Goal: Information Seeking & Learning: Compare options

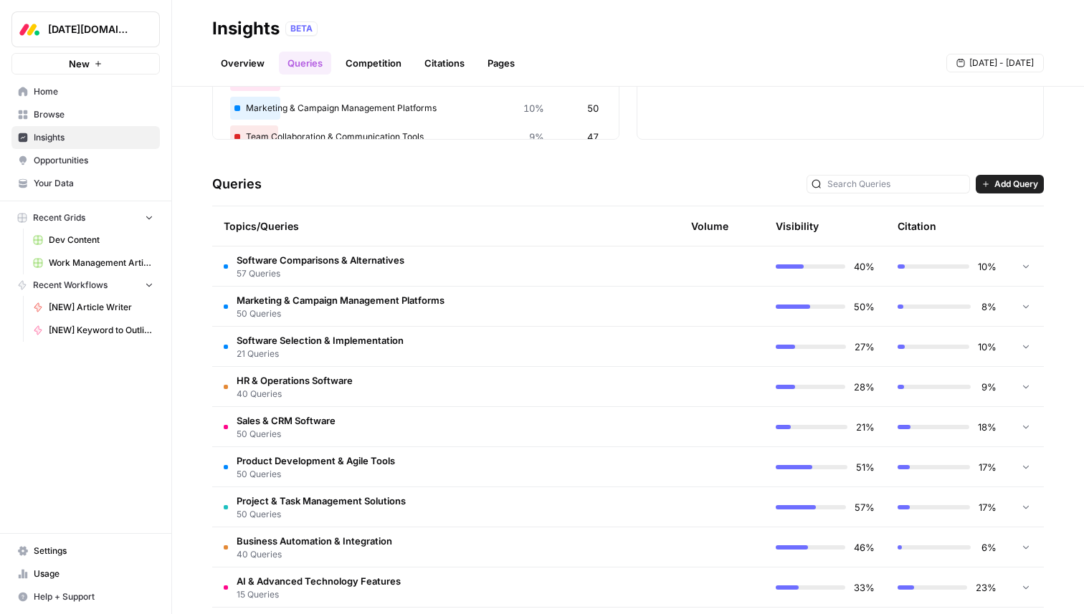
scroll to position [281, 0]
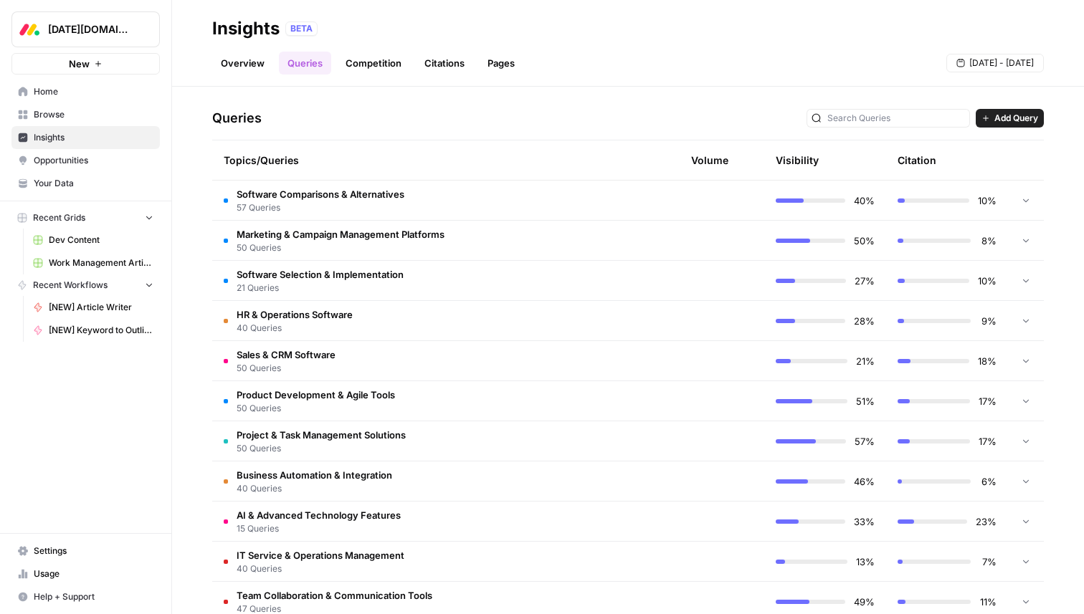
click at [488, 191] on td "Software Comparisons & Alternatives 57 Queries" at bounding box center [373, 200] width 323 height 39
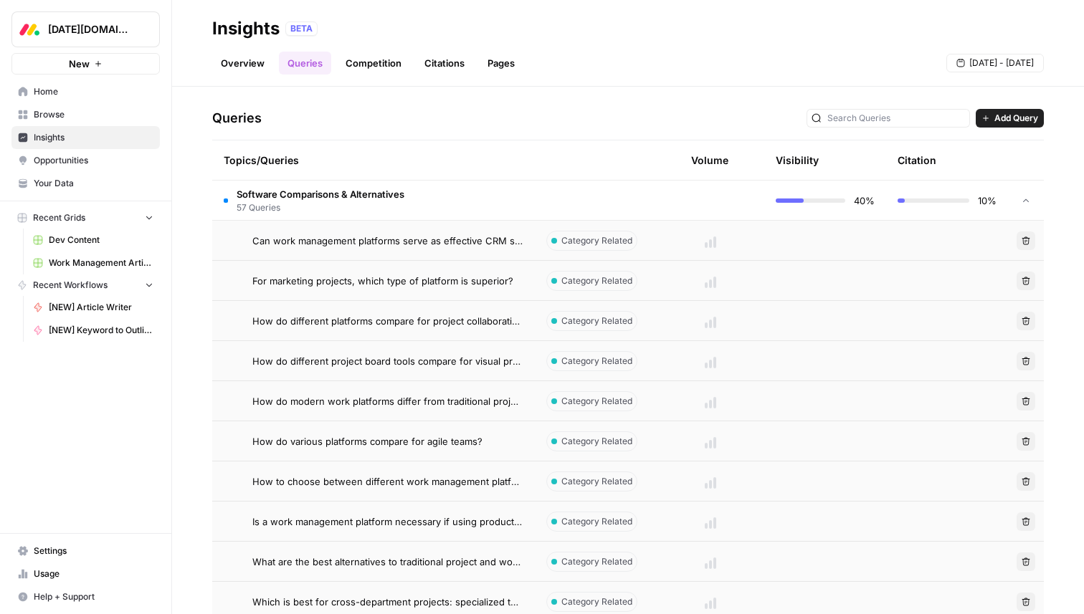
click at [488, 191] on td "Software Comparisons & Alternatives 57 Queries" at bounding box center [373, 200] width 323 height 39
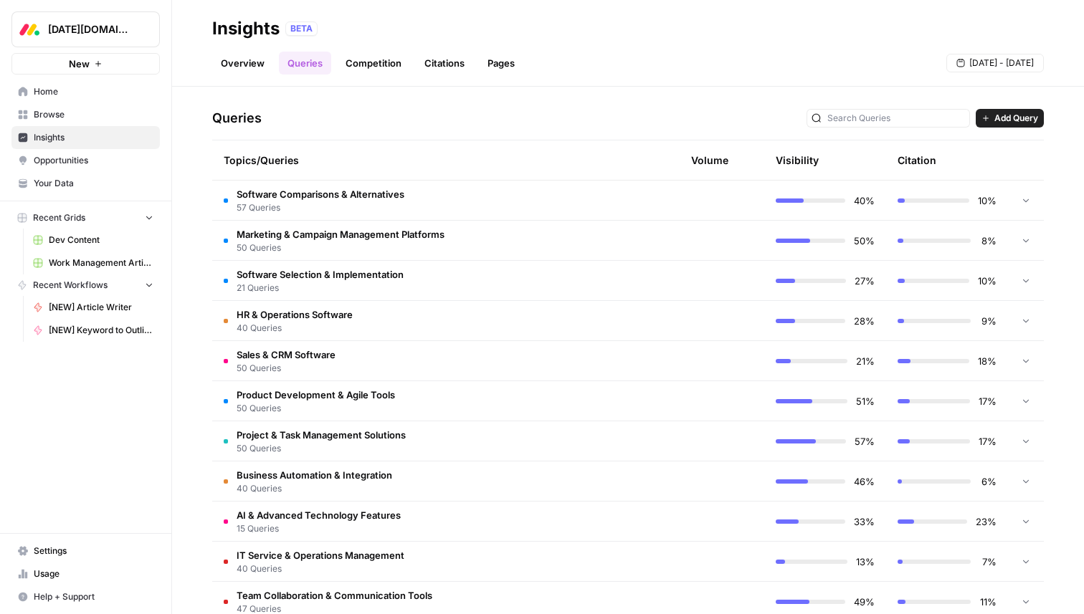
click at [488, 191] on td "Software Comparisons & Alternatives 57 Queries" at bounding box center [373, 200] width 323 height 39
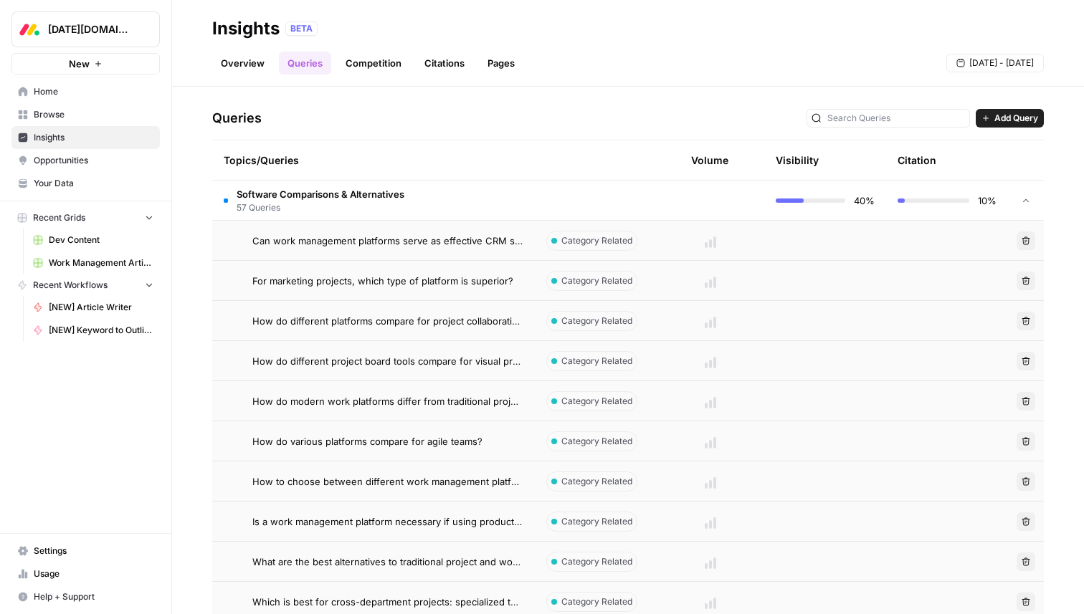
click at [604, 192] on td at bounding box center [596, 200] width 122 height 39
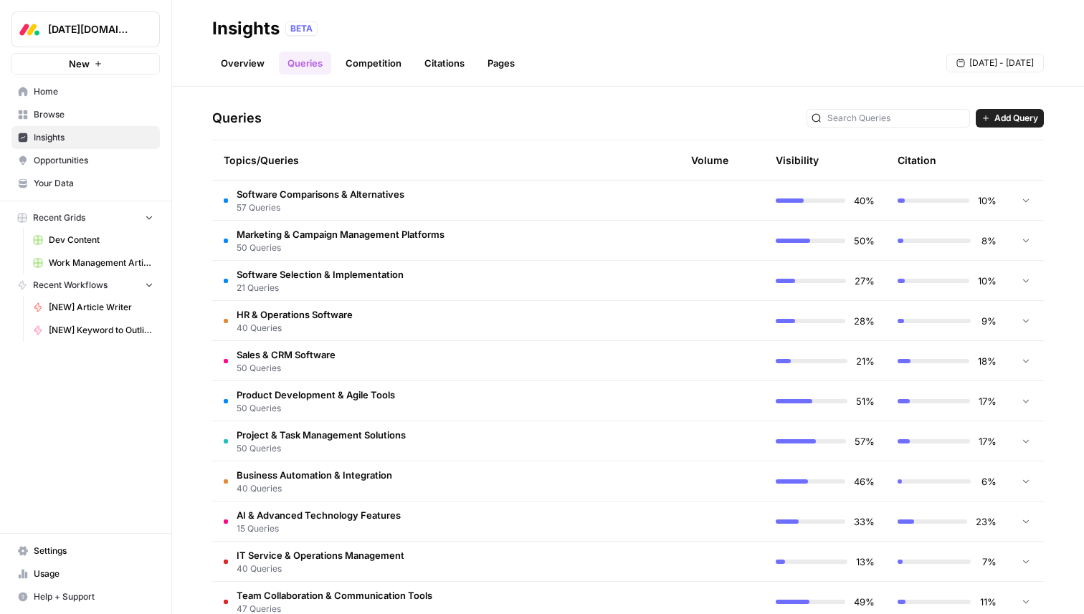
click at [168, 395] on div "[DATE][DOMAIN_NAME] New Home Browse Insights Opportunities Your Data Recent Gri…" at bounding box center [85, 307] width 171 height 614
click at [459, 206] on td "Software Comparisons & Alternatives 57 Queries" at bounding box center [373, 200] width 323 height 39
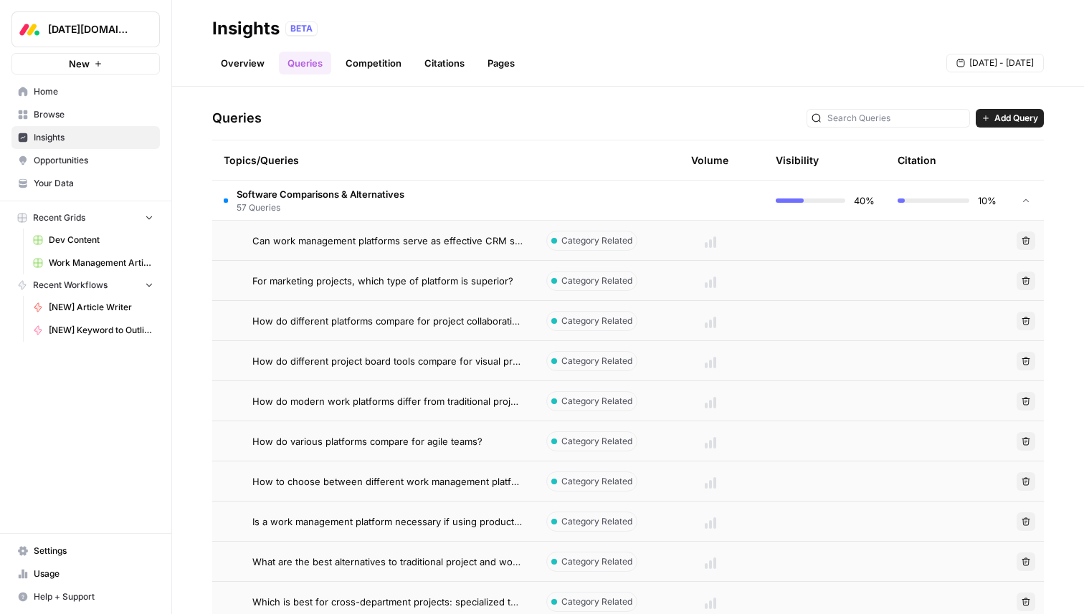
click at [574, 244] on span "Category Related" at bounding box center [596, 240] width 71 height 13
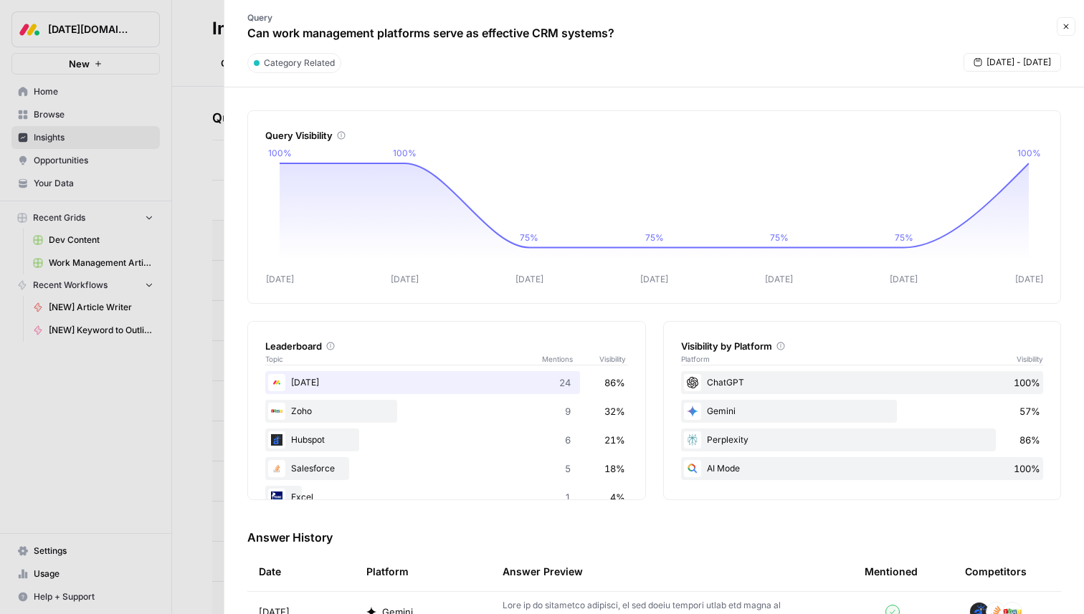
click at [1067, 27] on icon "button" at bounding box center [1066, 26] width 9 height 9
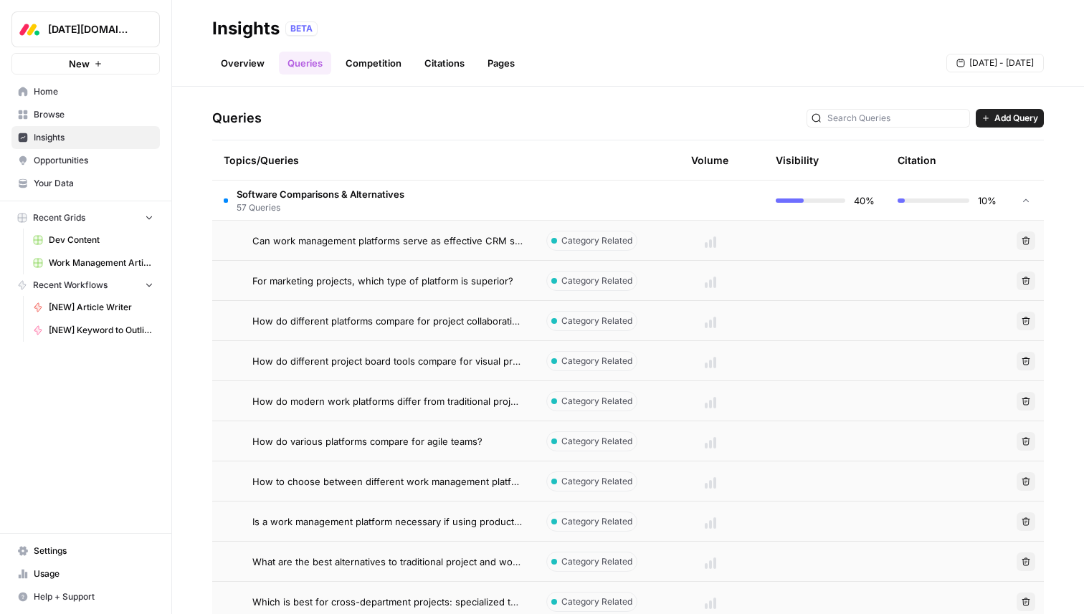
click at [283, 196] on span "Software Comparisons & Alternatives" at bounding box center [321, 194] width 168 height 14
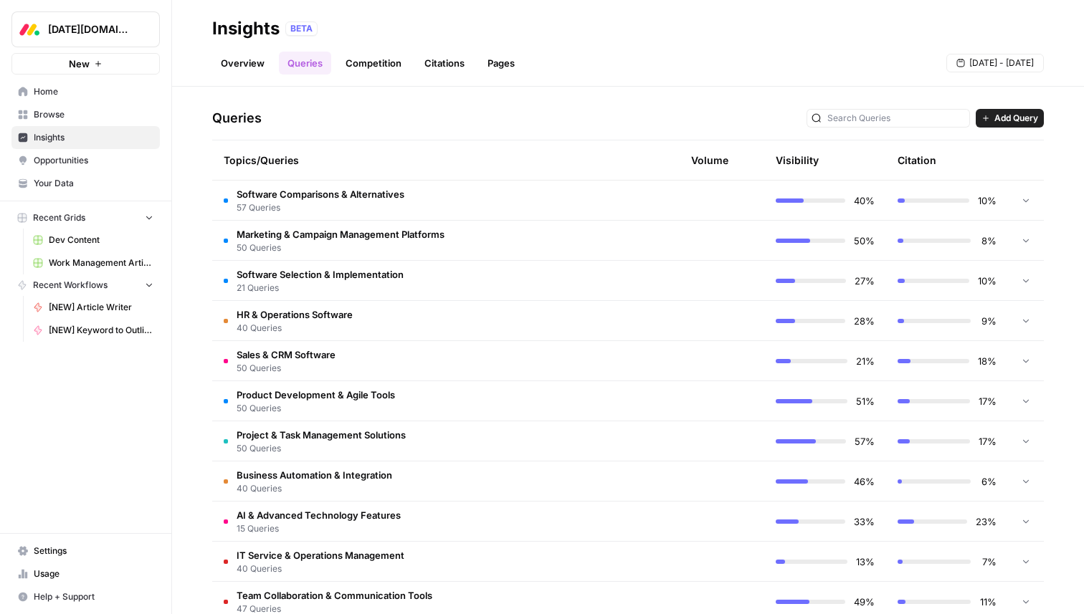
click at [389, 64] on link "Competition" at bounding box center [373, 63] width 73 height 23
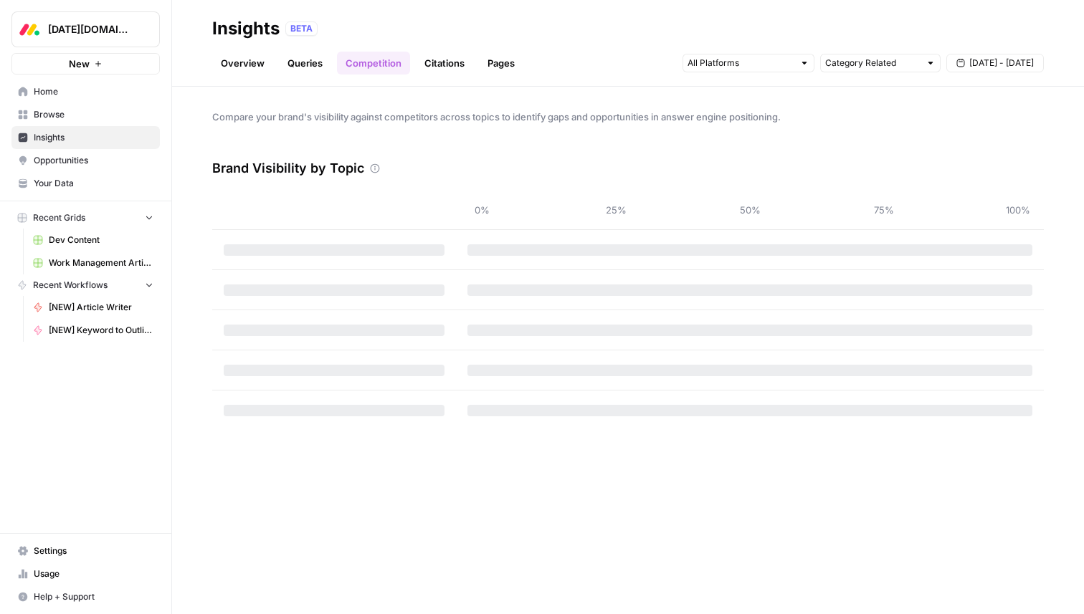
click at [437, 67] on link "Citations" at bounding box center [444, 63] width 57 height 23
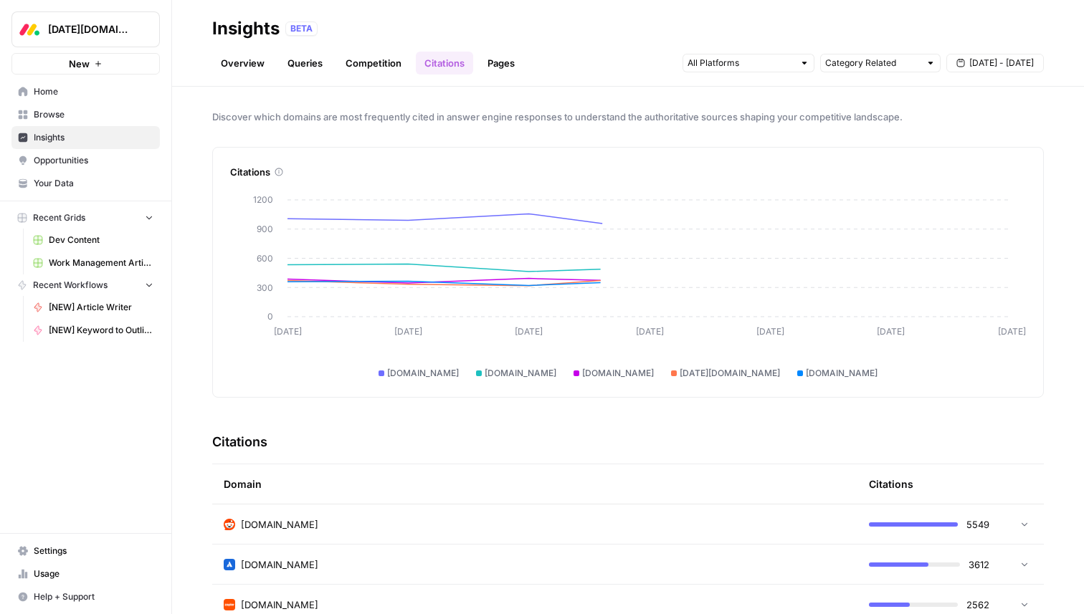
click at [496, 67] on link "Pages" at bounding box center [501, 63] width 44 height 23
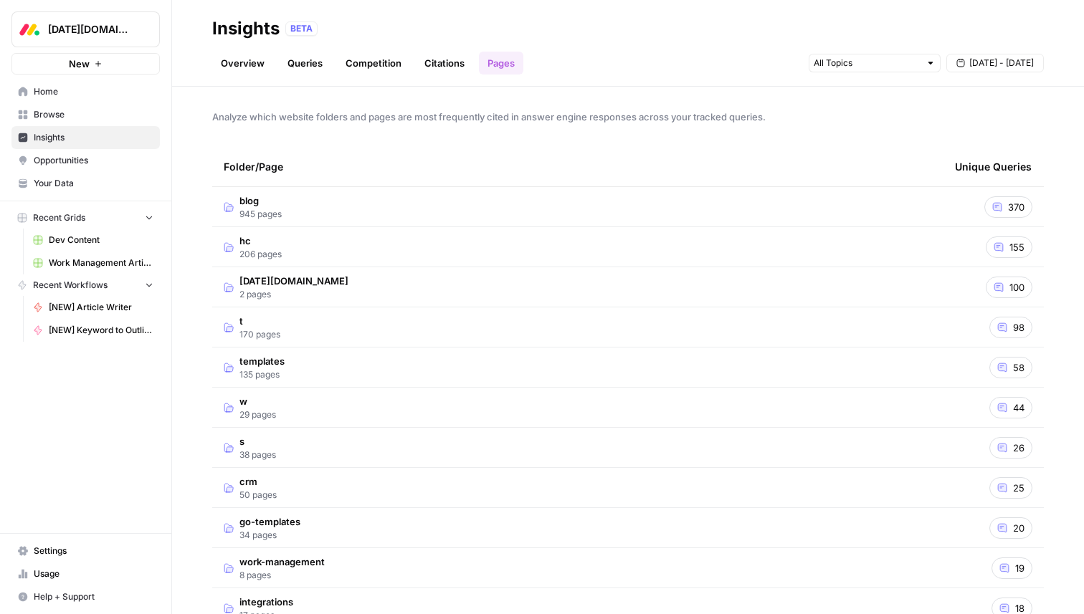
click at [444, 64] on link "Citations" at bounding box center [444, 63] width 57 height 23
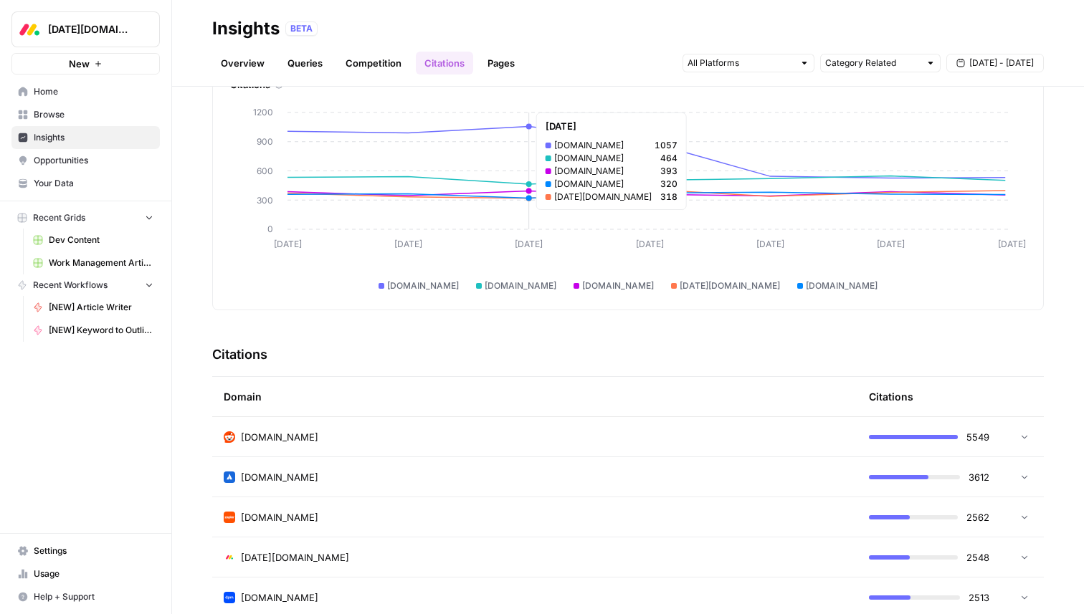
scroll to position [99, 0]
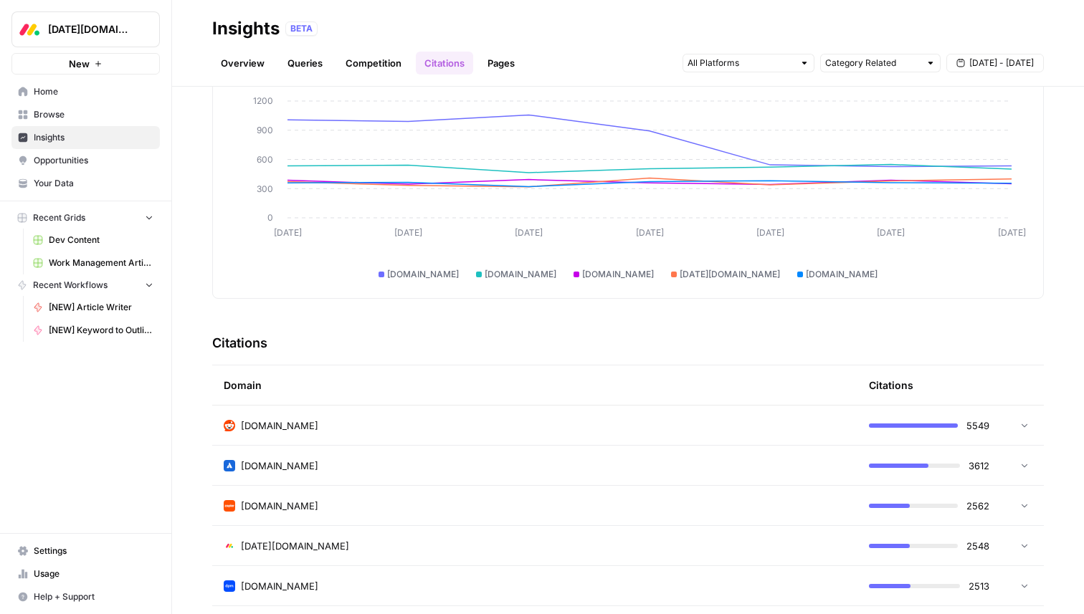
click at [338, 434] on td "[DOMAIN_NAME]" at bounding box center [534, 425] width 645 height 39
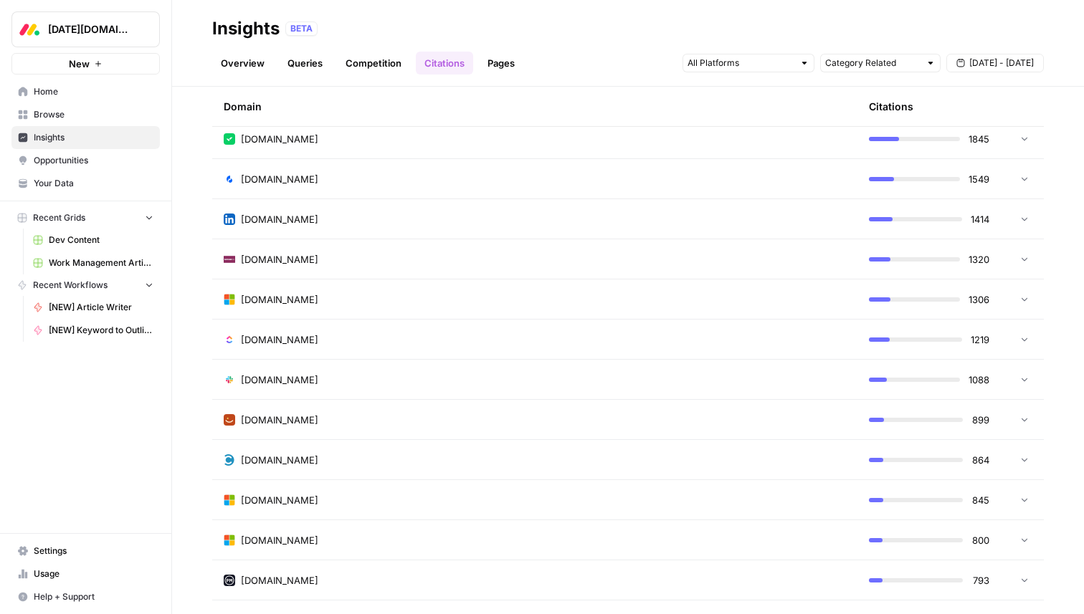
scroll to position [794, 0]
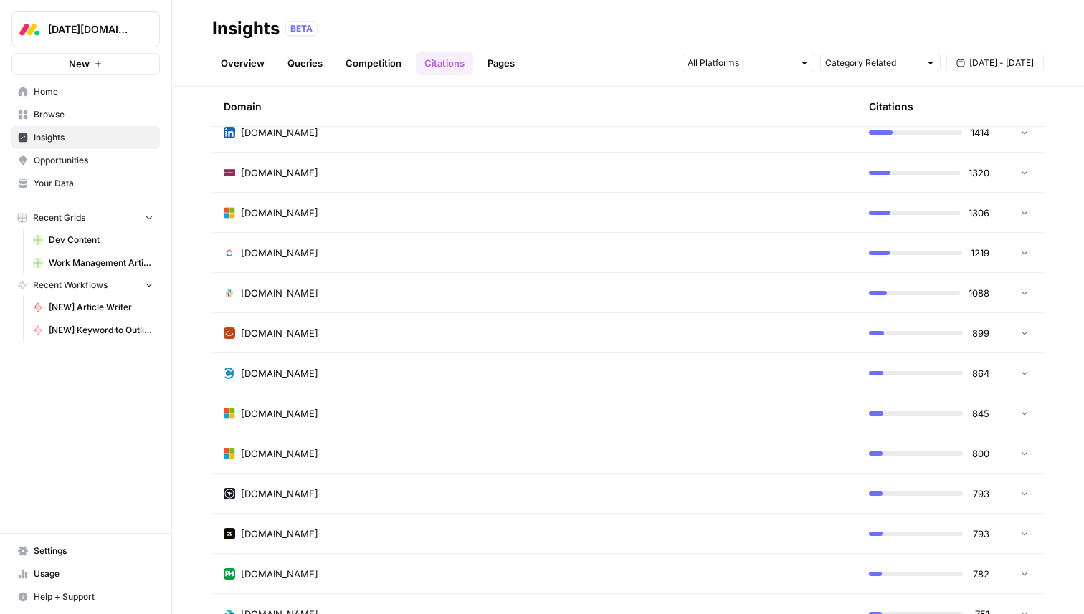
click at [833, 356] on td "[DOMAIN_NAME]" at bounding box center [534, 372] width 645 height 39
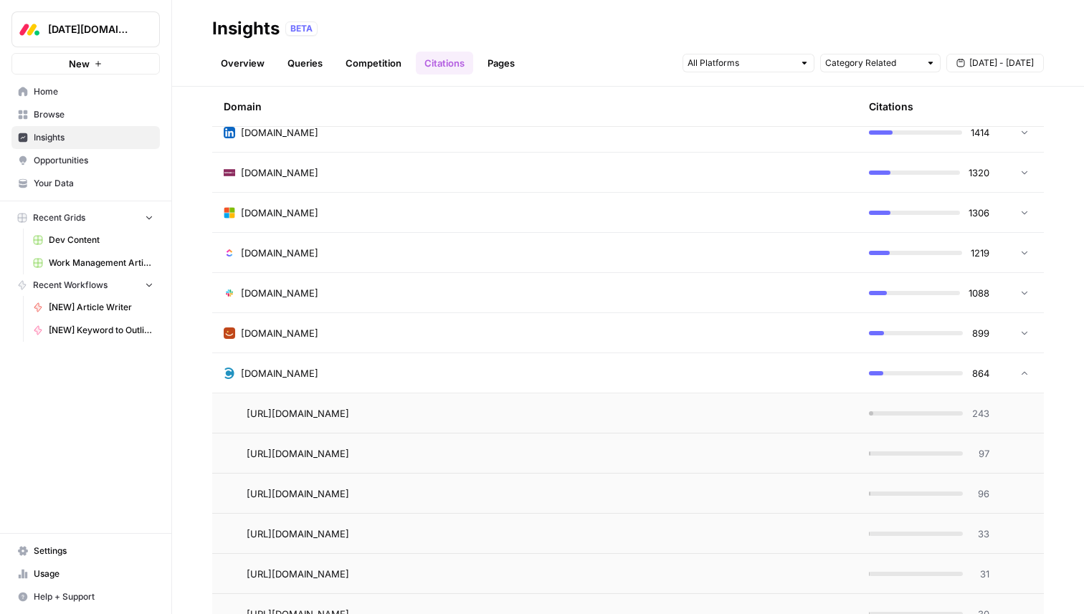
click at [813, 371] on div "[DOMAIN_NAME]" at bounding box center [535, 373] width 622 height 14
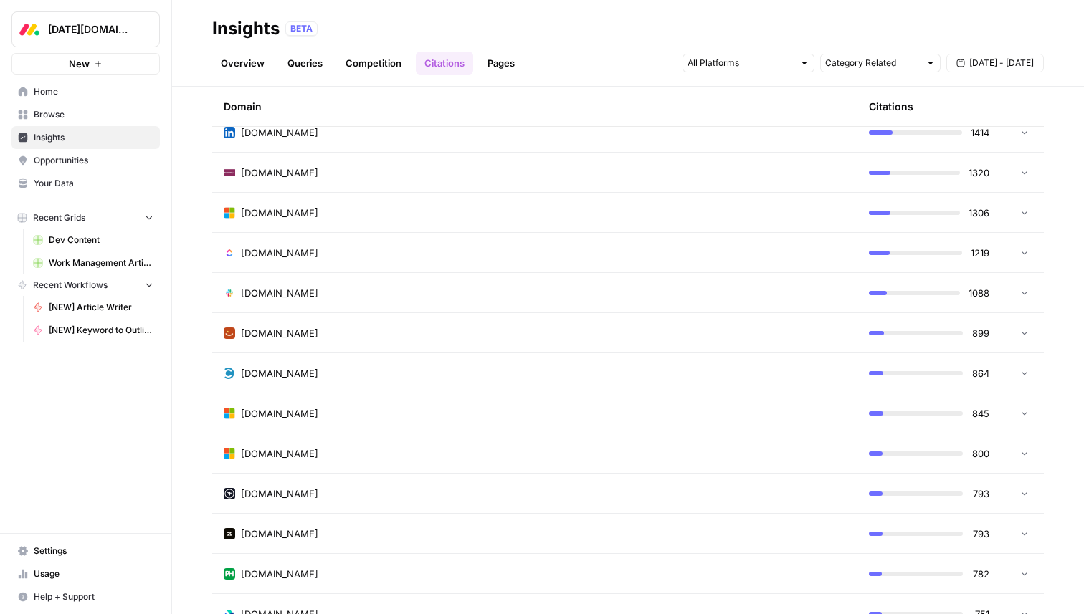
click at [576, 254] on div "[DOMAIN_NAME]" at bounding box center [535, 253] width 622 height 14
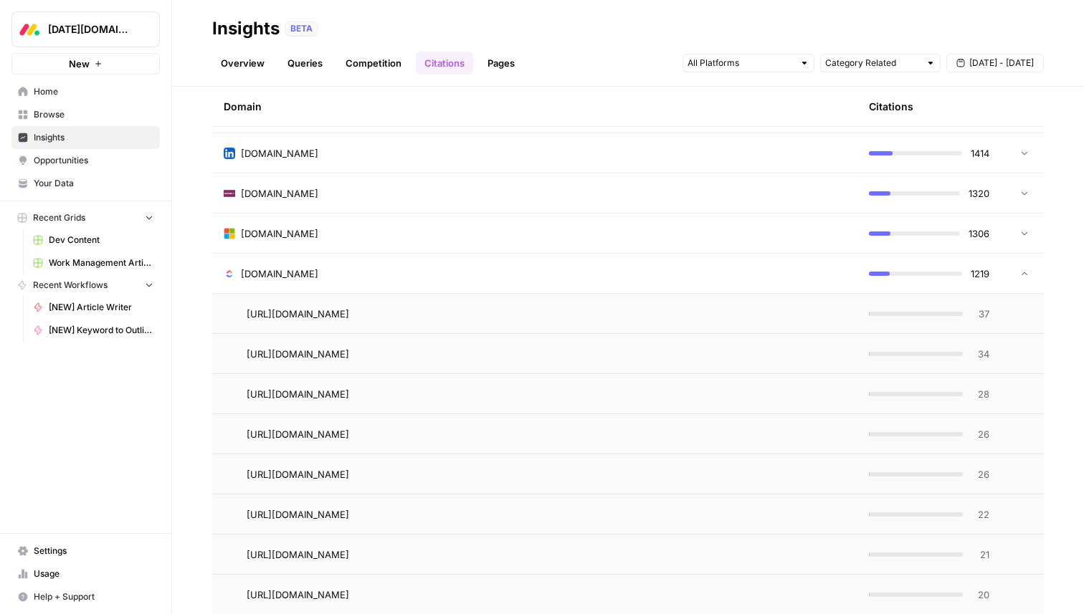
scroll to position [764, 0]
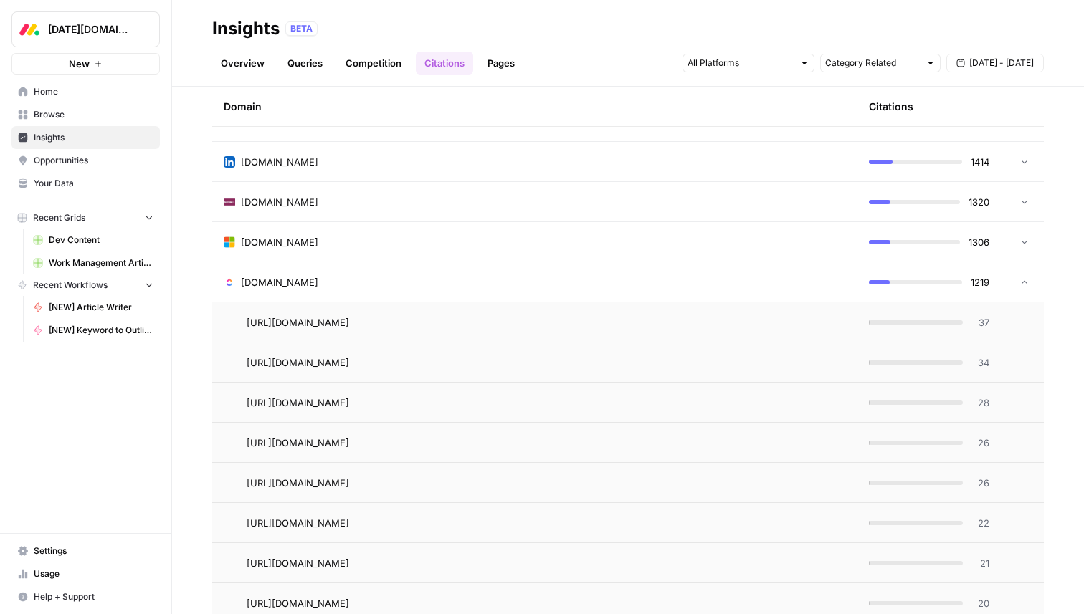
click at [307, 277] on div "[DOMAIN_NAME]" at bounding box center [535, 282] width 622 height 14
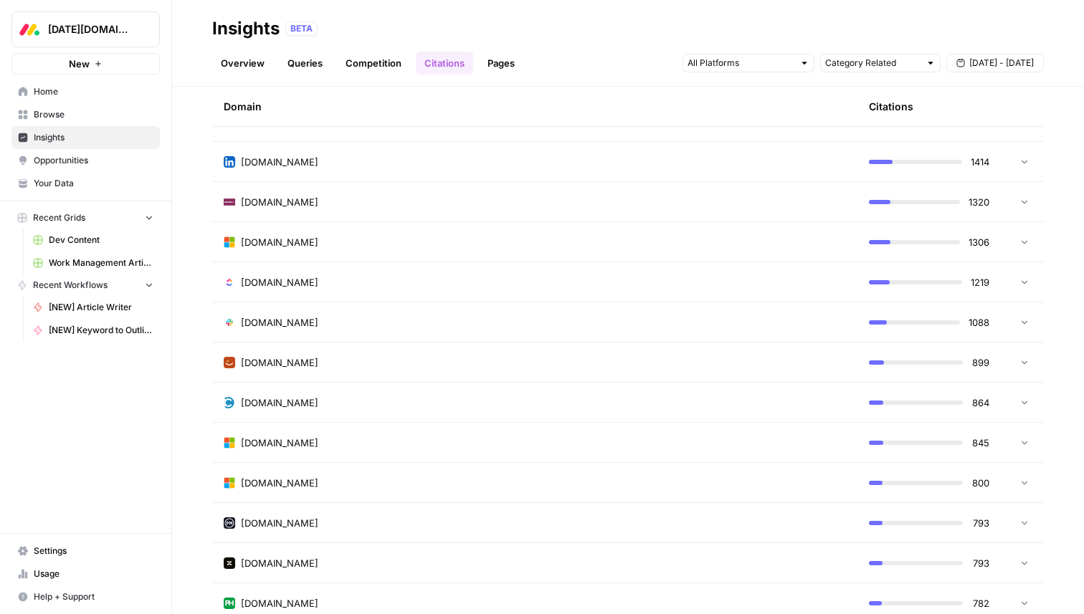
click at [359, 160] on div "[DOMAIN_NAME]" at bounding box center [535, 162] width 622 height 14
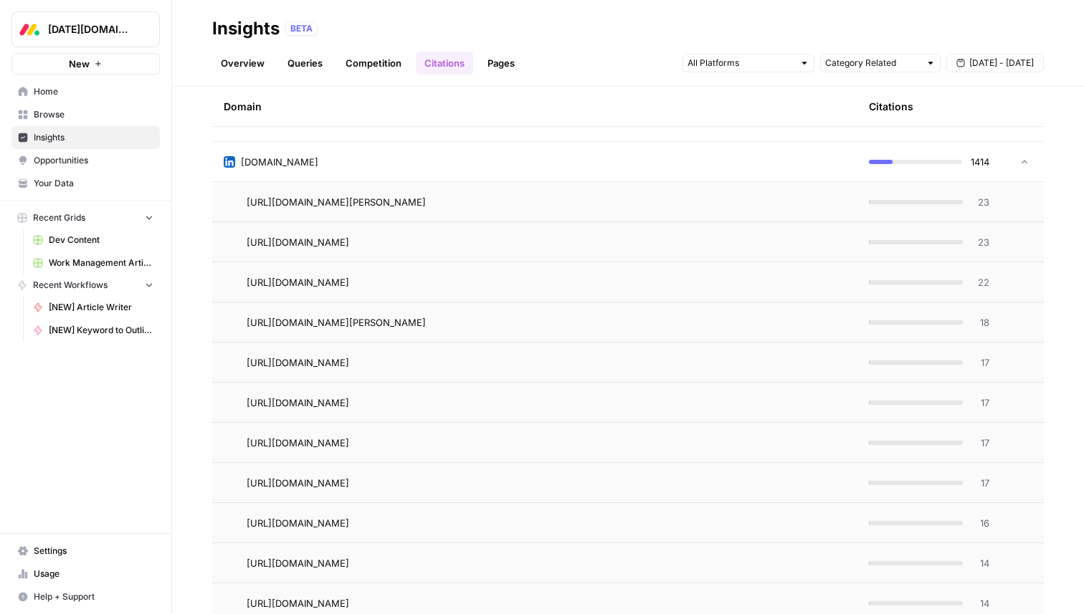
click at [354, 165] on div "[DOMAIN_NAME]" at bounding box center [535, 162] width 622 height 14
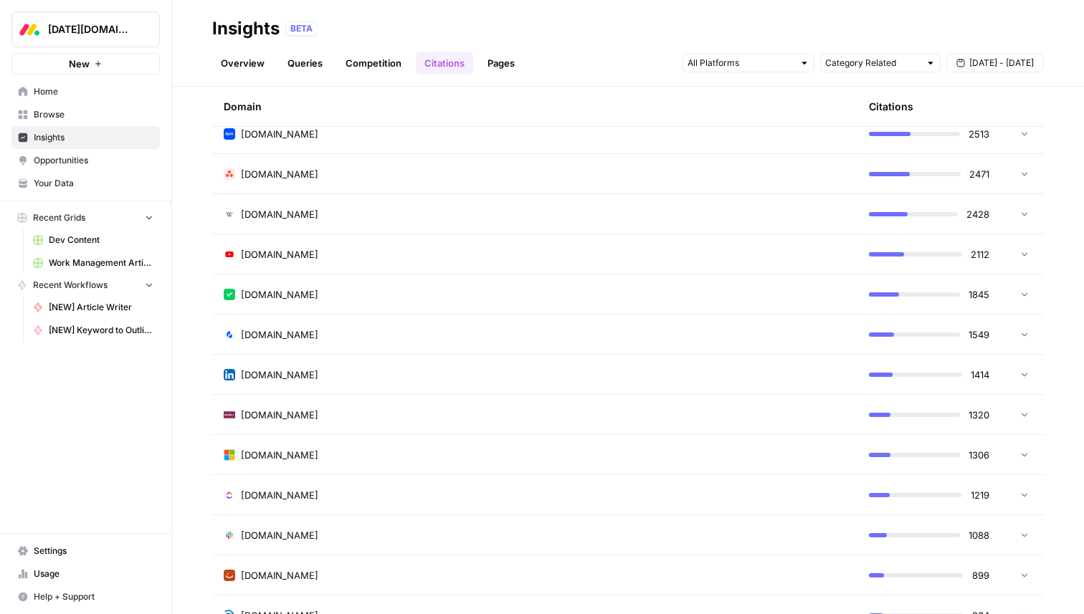
scroll to position [540, 0]
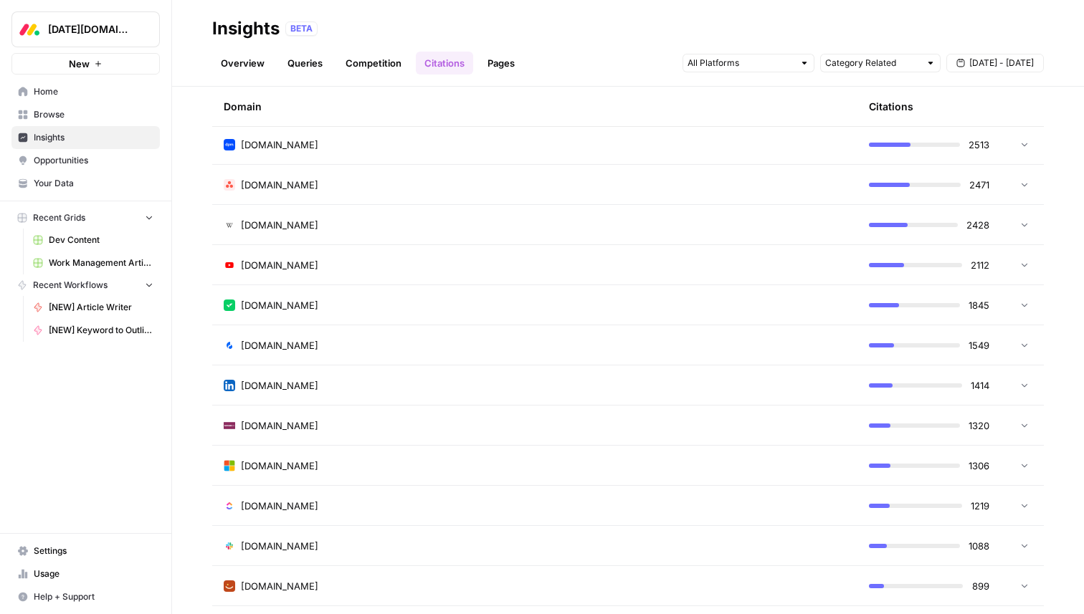
click at [343, 178] on div "[DOMAIN_NAME]" at bounding box center [535, 185] width 622 height 14
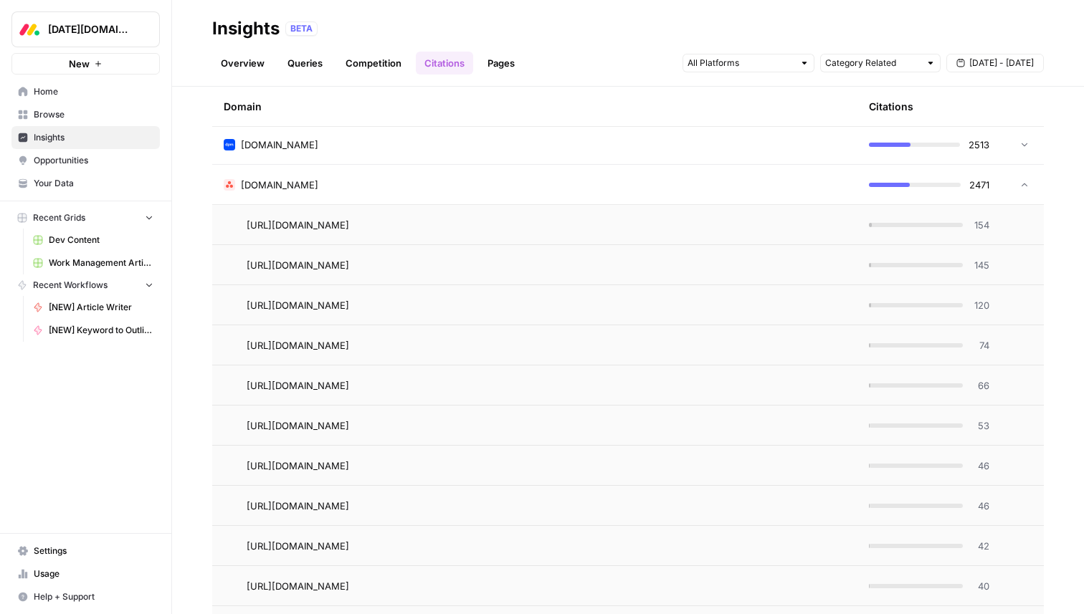
click at [343, 178] on div "[DOMAIN_NAME]" at bounding box center [535, 185] width 622 height 14
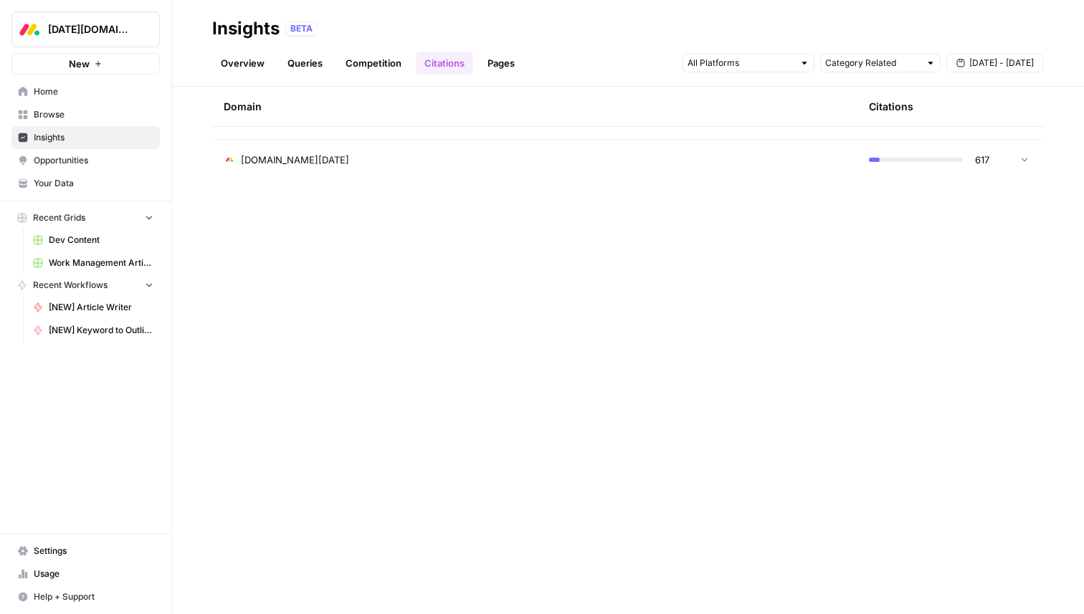
scroll to position [1559, 0]
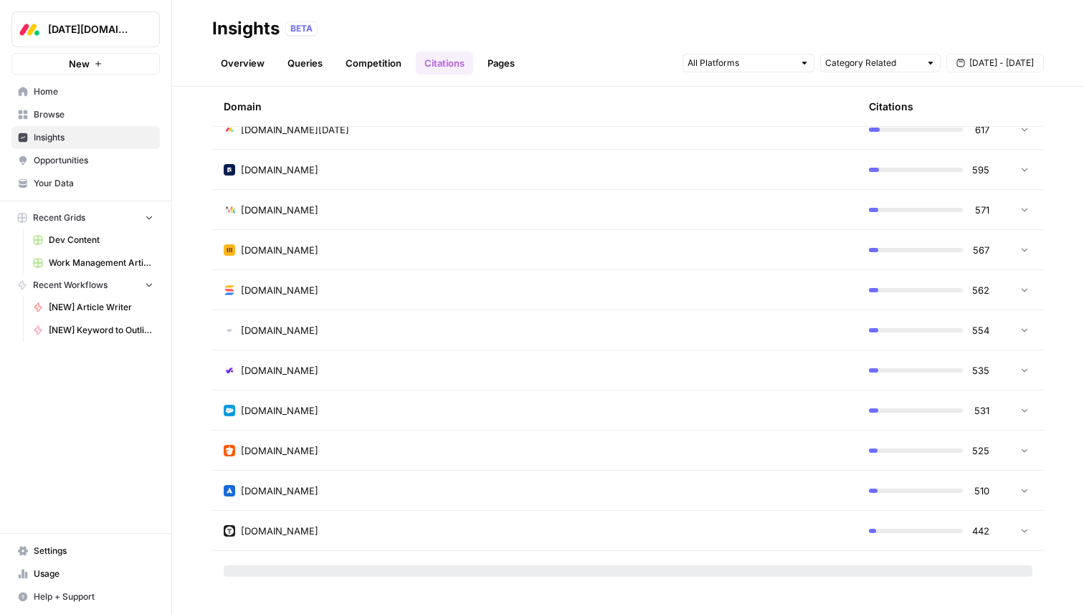
click at [457, 288] on div "[DOMAIN_NAME]" at bounding box center [535, 290] width 622 height 14
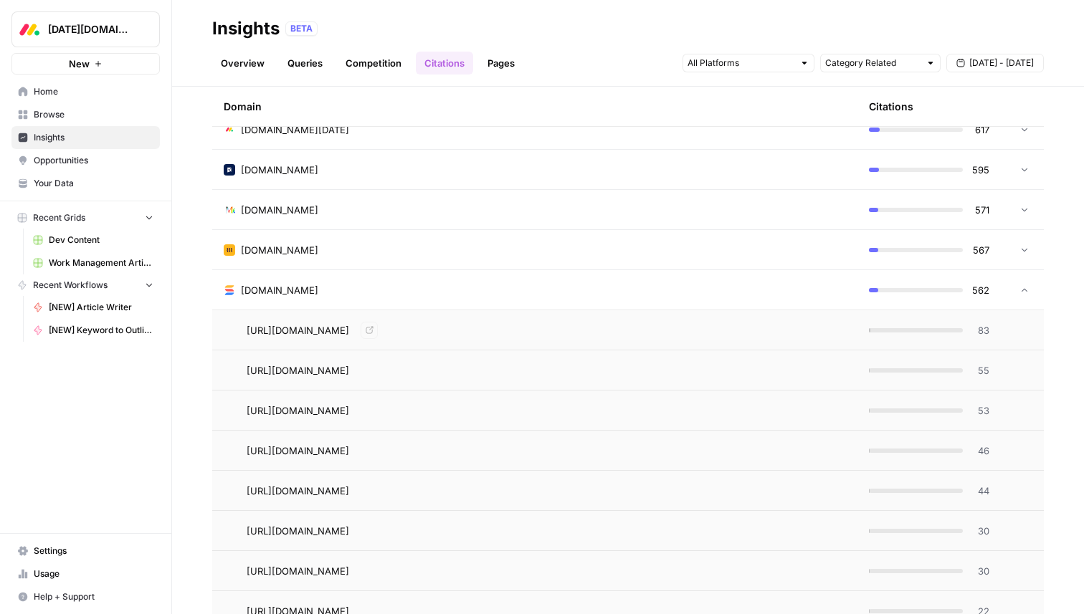
click at [435, 283] on div "[DOMAIN_NAME]" at bounding box center [535, 290] width 622 height 14
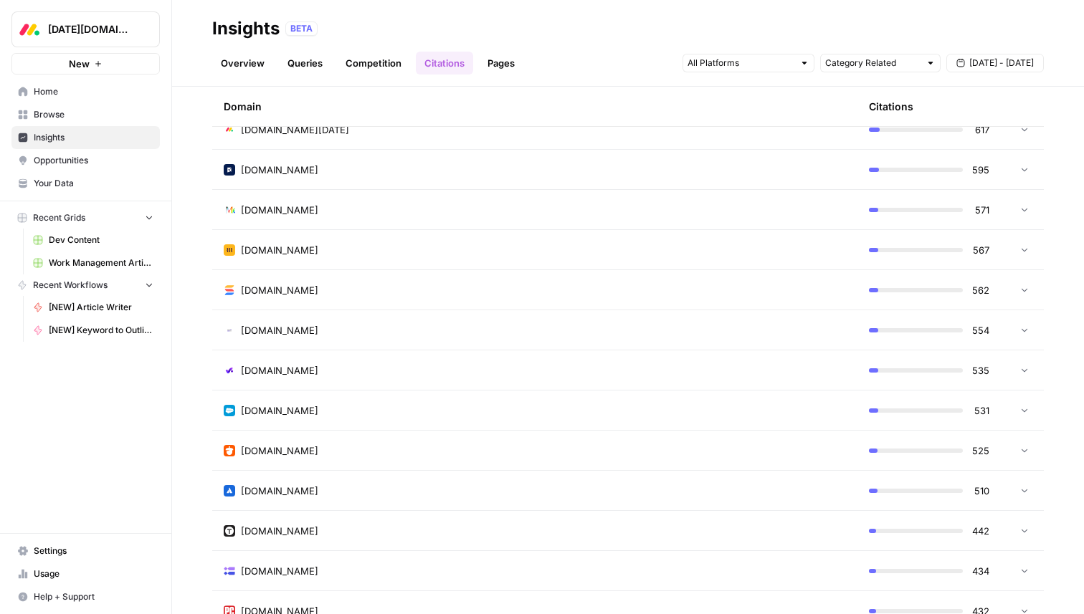
click at [435, 218] on td "[DOMAIN_NAME]" at bounding box center [534, 209] width 645 height 39
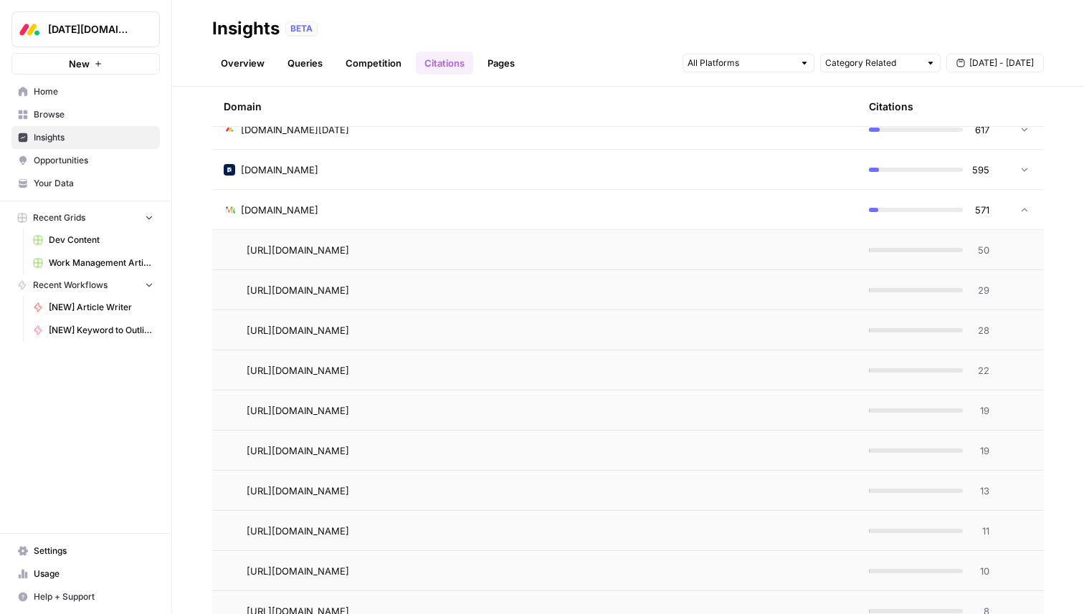
click at [435, 218] on td "[DOMAIN_NAME]" at bounding box center [534, 209] width 645 height 39
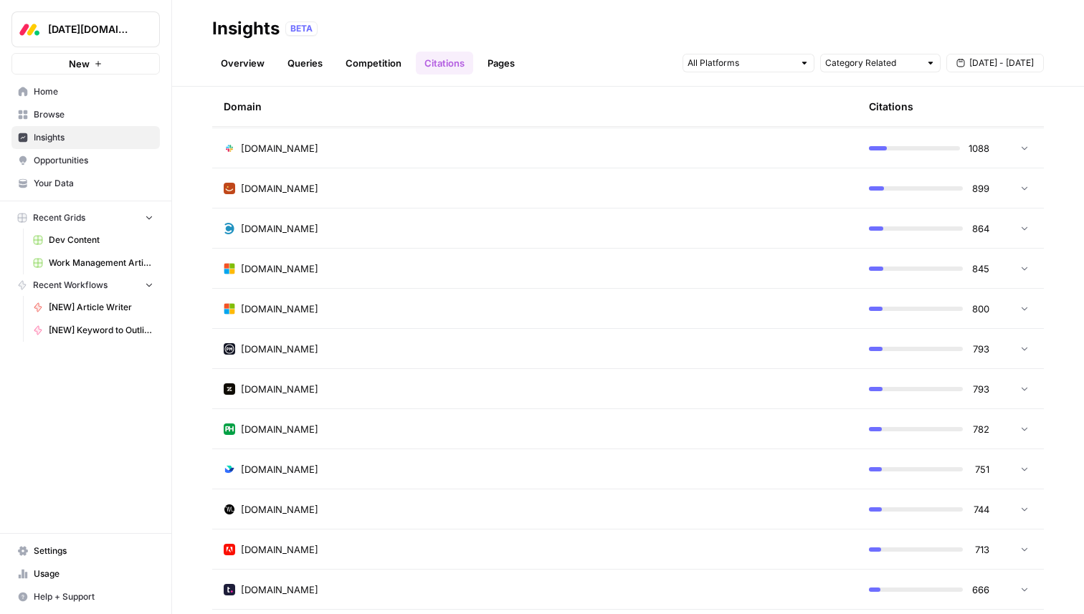
scroll to position [934, 0]
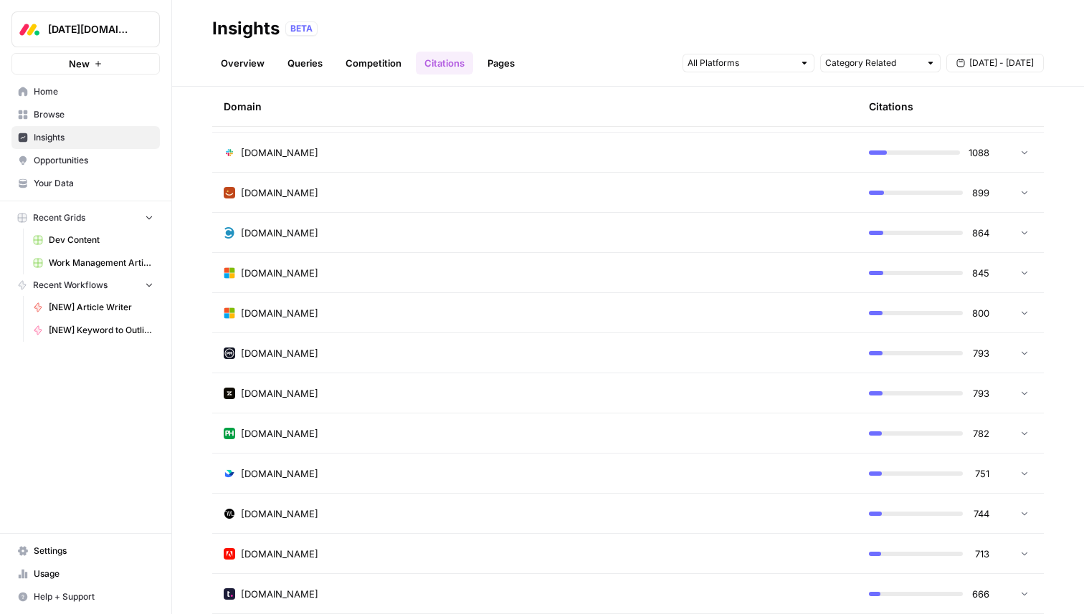
click at [310, 152] on div "[DOMAIN_NAME]" at bounding box center [535, 153] width 622 height 14
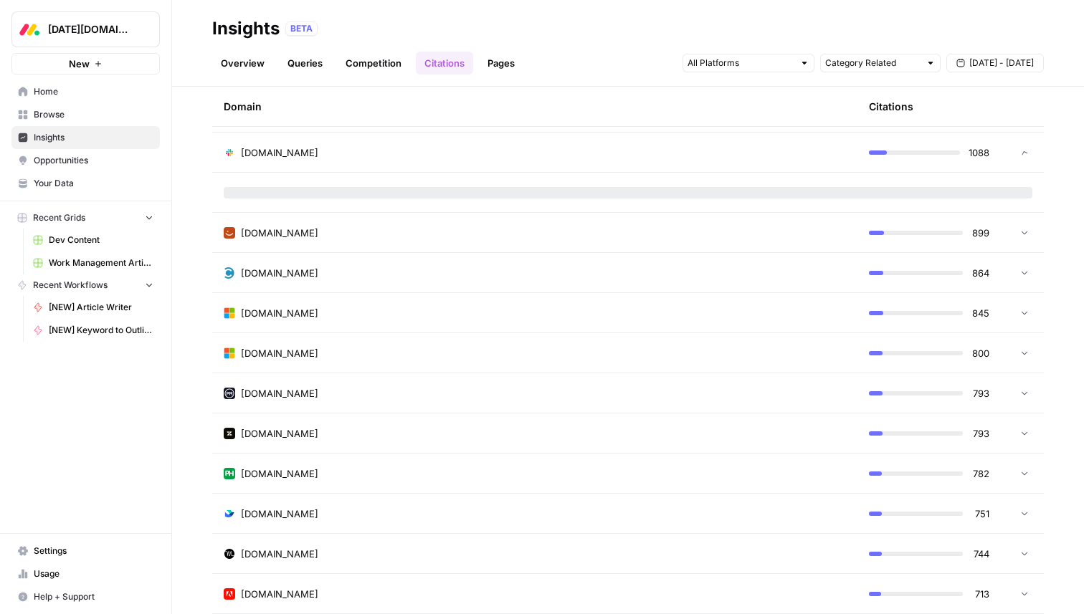
click at [310, 152] on div "[DOMAIN_NAME]" at bounding box center [535, 153] width 622 height 14
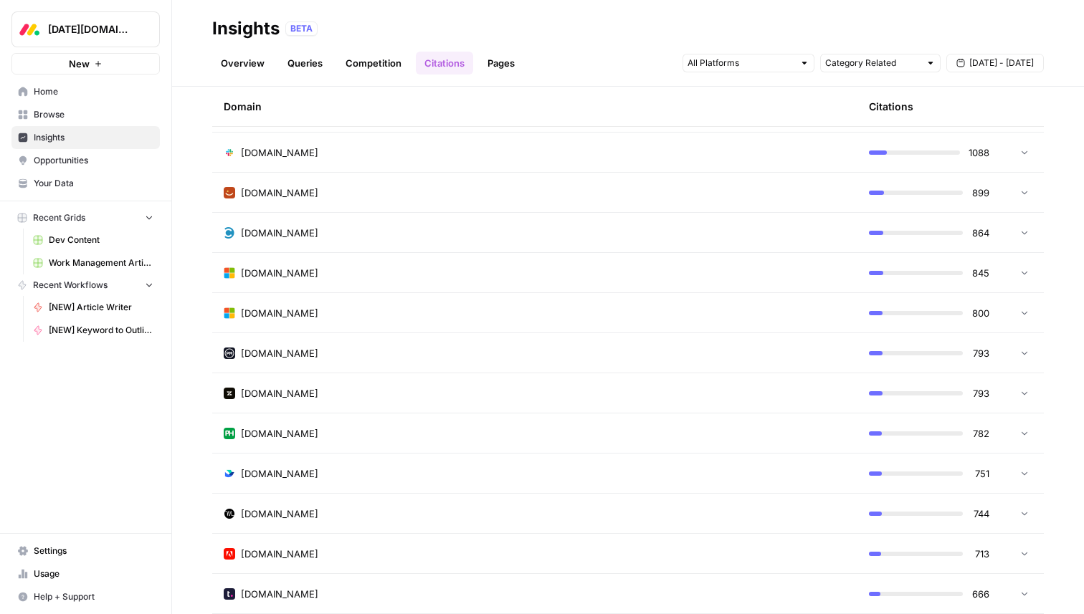
click at [623, 226] on div "[DOMAIN_NAME]" at bounding box center [535, 233] width 622 height 14
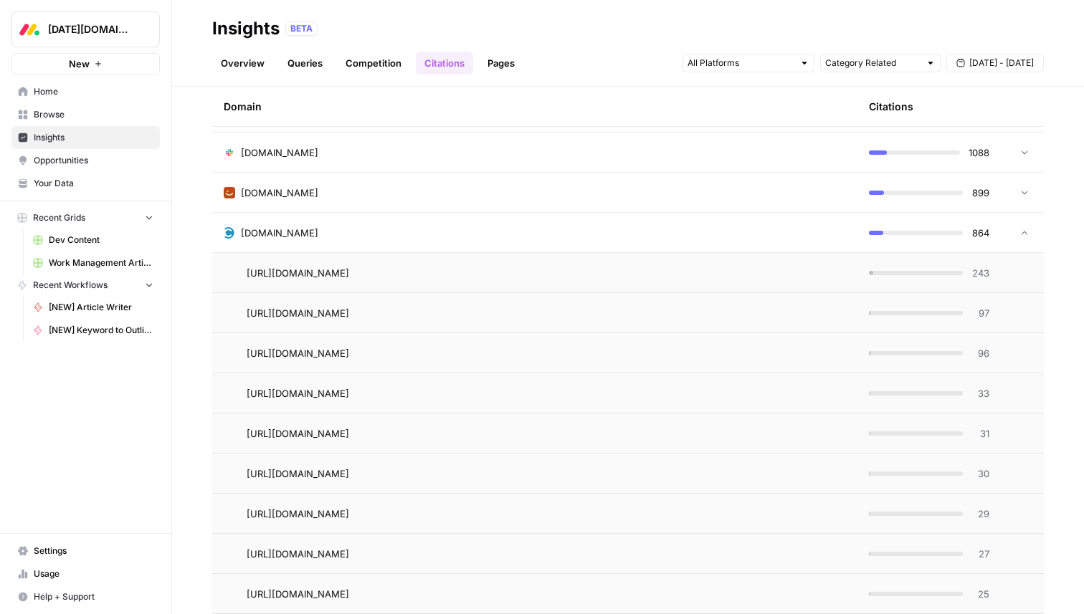
click at [375, 224] on td "[DOMAIN_NAME]" at bounding box center [534, 232] width 645 height 39
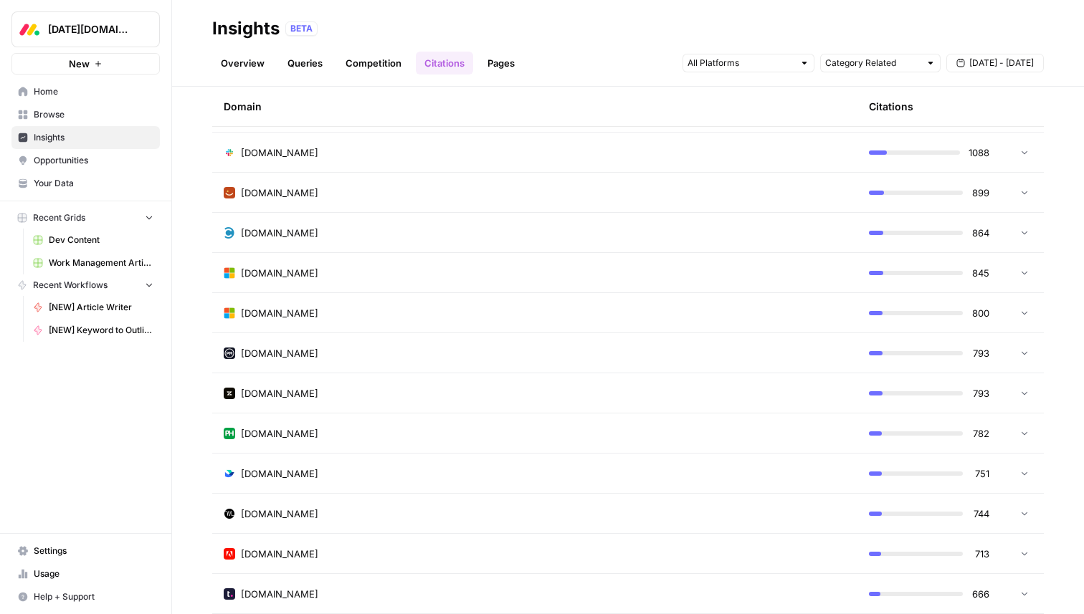
click at [401, 190] on div "[DOMAIN_NAME]" at bounding box center [535, 193] width 622 height 14
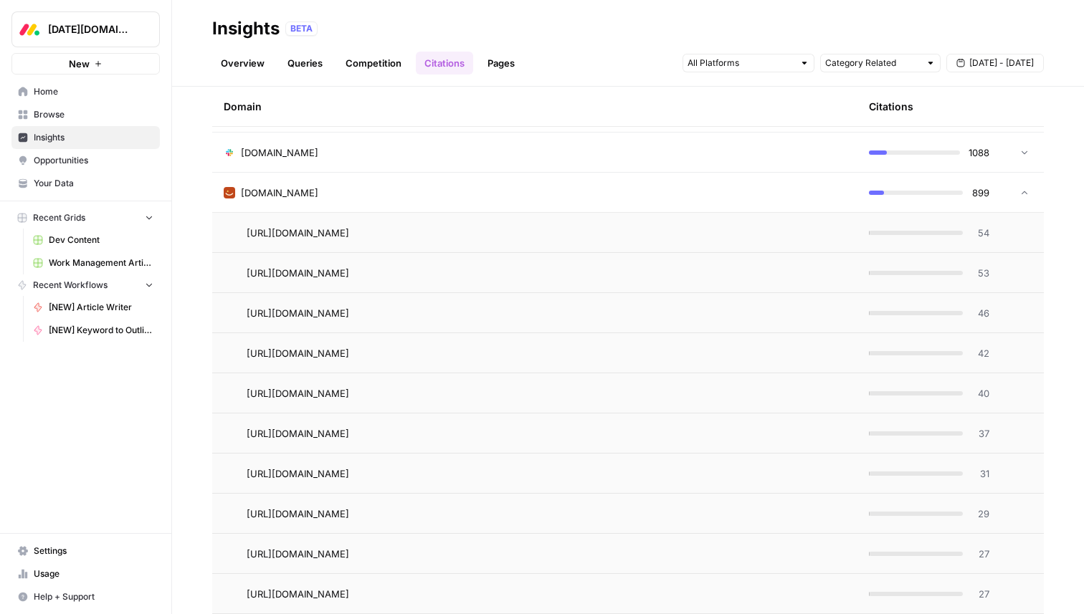
click at [318, 196] on span "[DOMAIN_NAME]" at bounding box center [279, 193] width 77 height 14
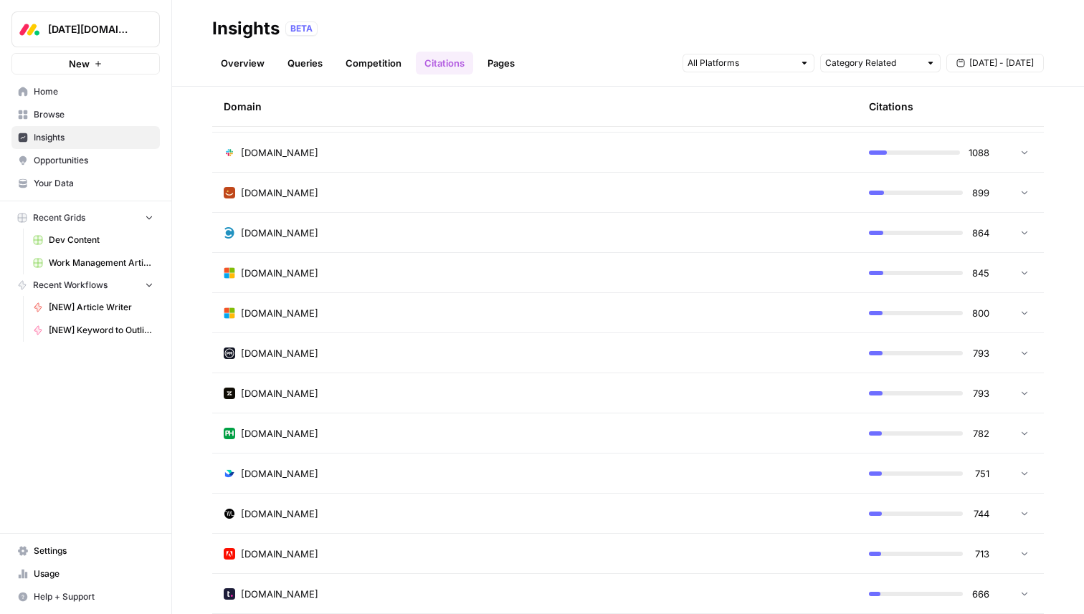
click at [416, 237] on div "[DOMAIN_NAME]" at bounding box center [535, 233] width 622 height 14
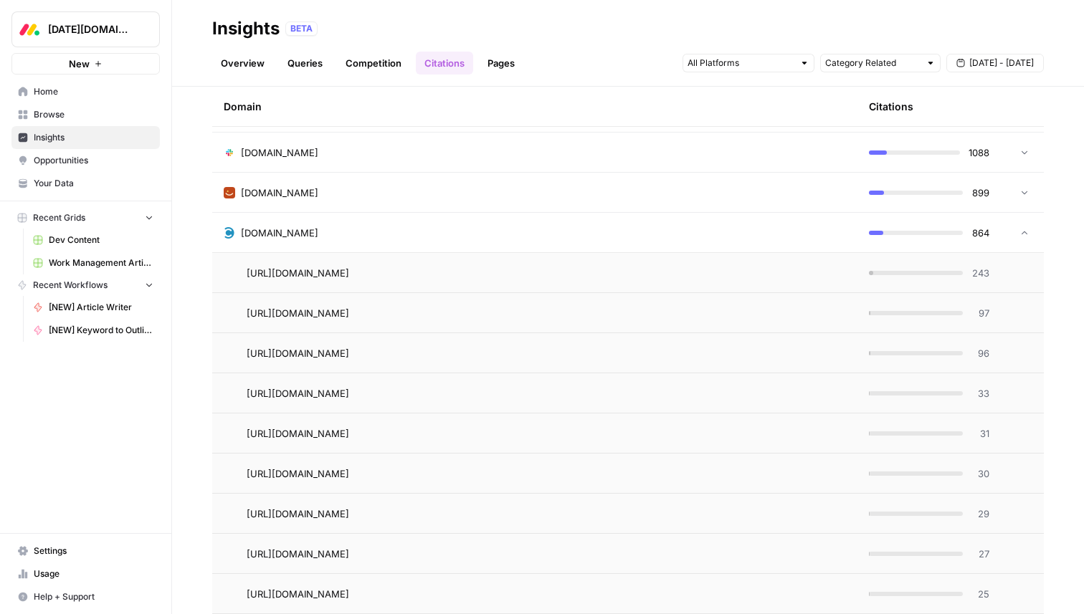
click at [416, 237] on div "[DOMAIN_NAME]" at bounding box center [535, 233] width 622 height 14
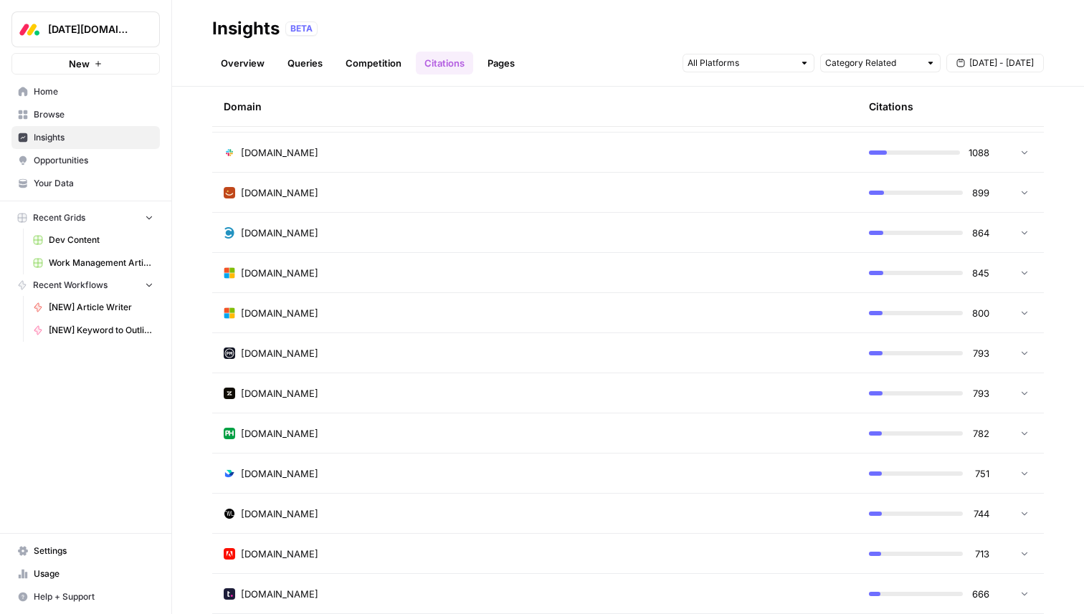
click at [414, 204] on td "[DOMAIN_NAME]" at bounding box center [534, 192] width 645 height 39
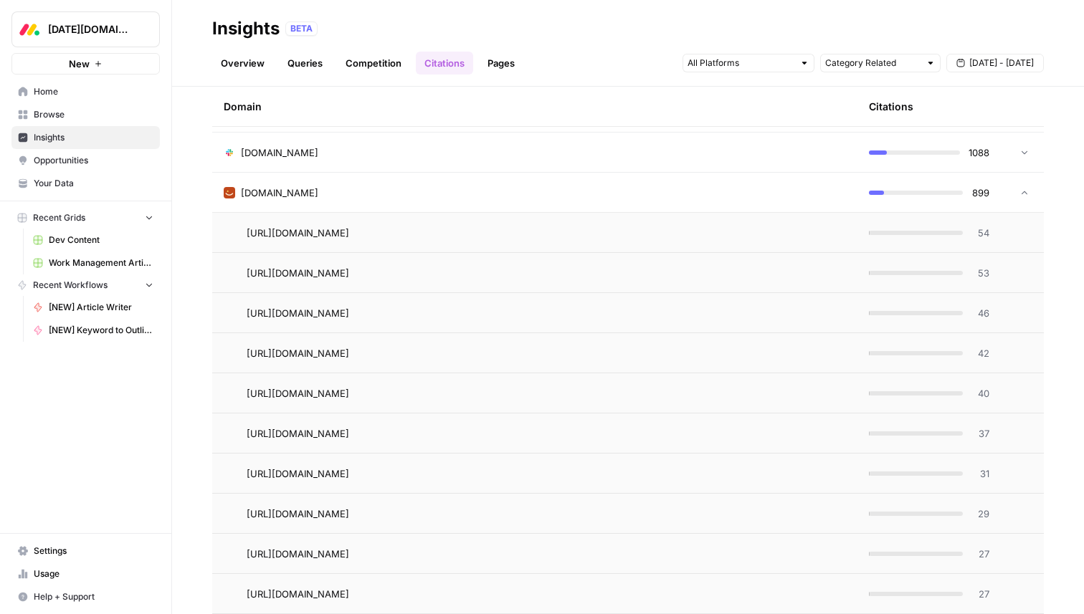
click at [414, 201] on td "[DOMAIN_NAME]" at bounding box center [534, 192] width 645 height 39
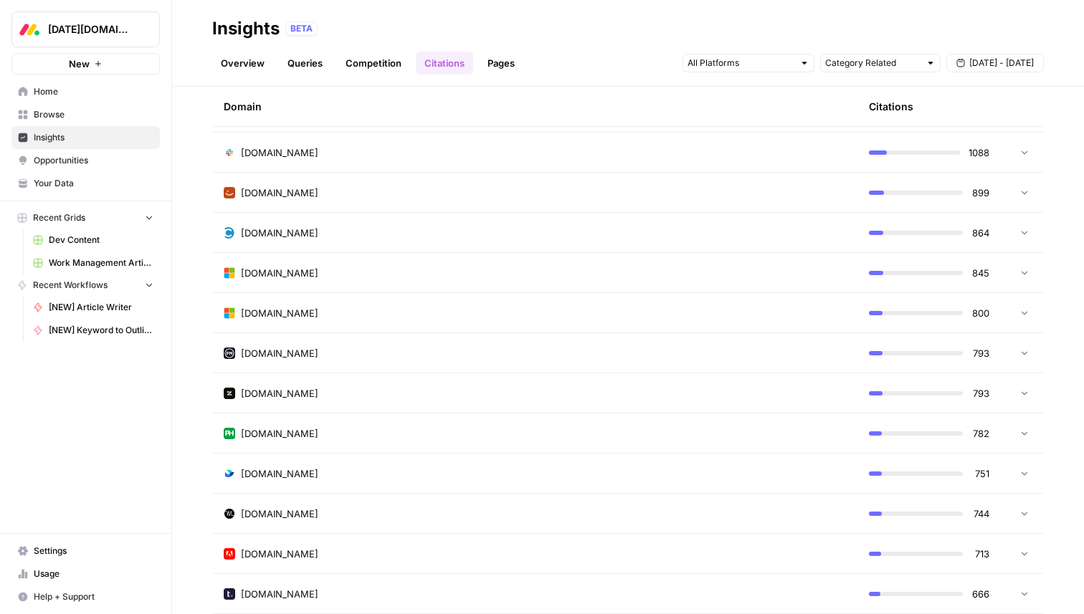
click at [408, 155] on div "[DOMAIN_NAME]" at bounding box center [535, 153] width 622 height 14
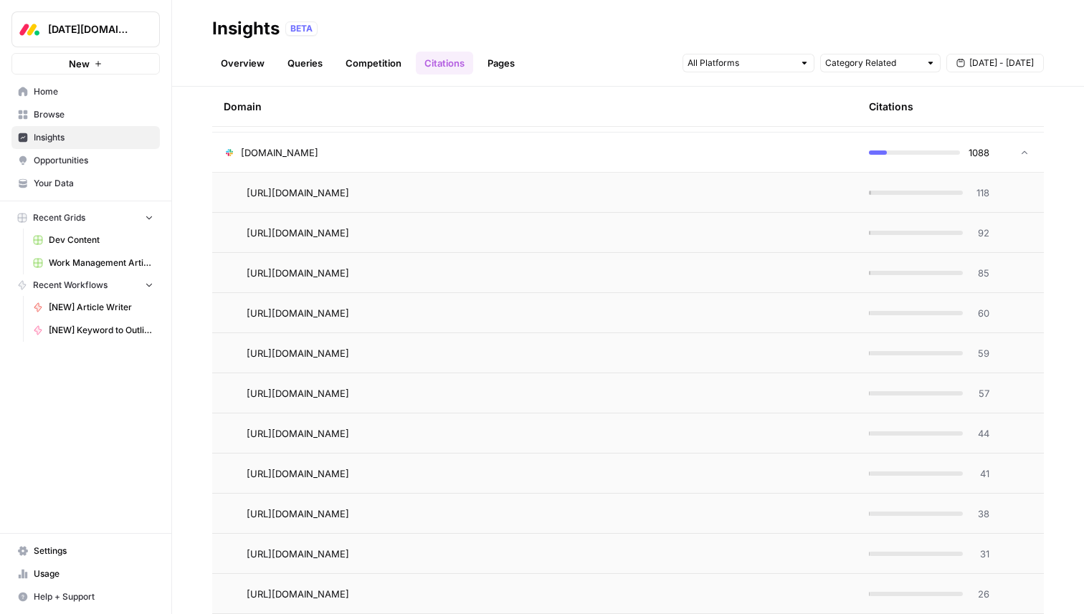
click at [408, 155] on div "[DOMAIN_NAME]" at bounding box center [535, 153] width 622 height 14
